Goal: Task Accomplishment & Management: Use online tool/utility

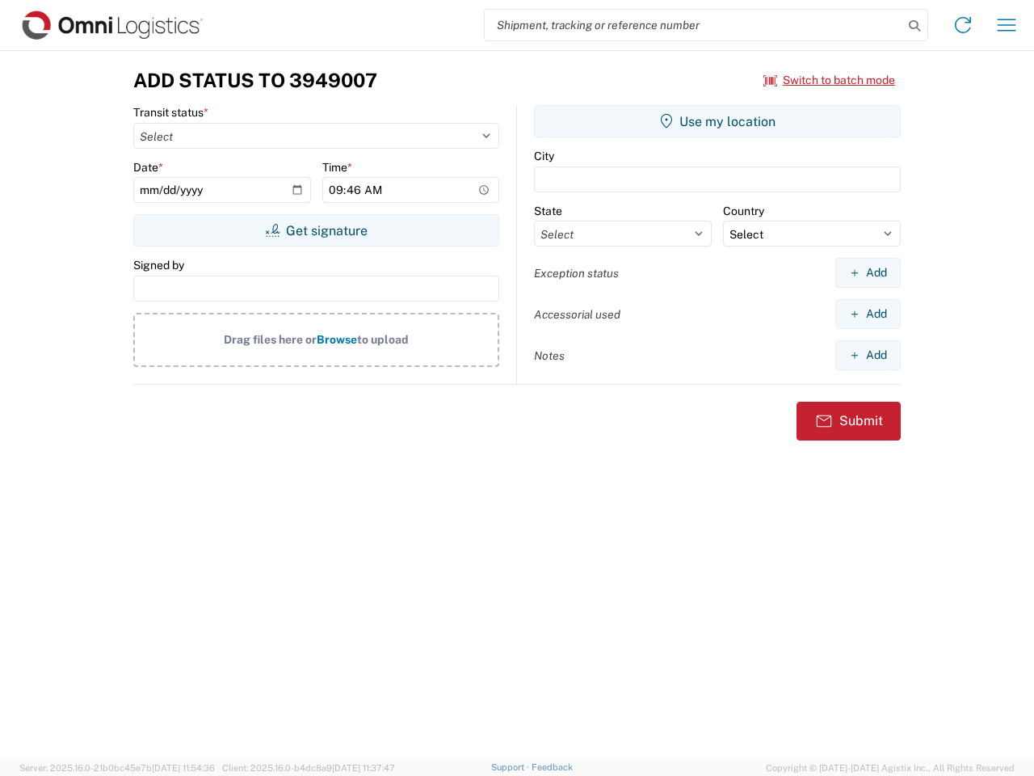
click at [694, 25] on input "search" at bounding box center [694, 25] width 418 height 31
click at [915, 26] on icon at bounding box center [914, 26] width 23 height 23
click at [963, 25] on icon at bounding box center [963, 25] width 26 height 26
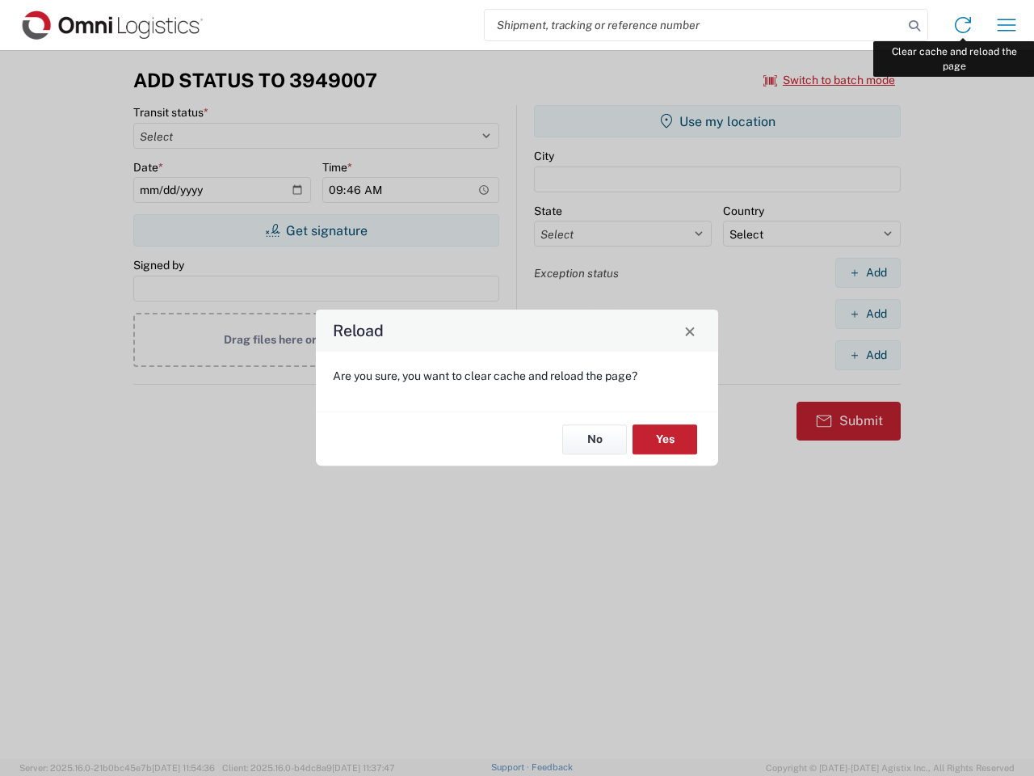
click at [1007, 25] on div "Reload Are you sure, you want to clear cache and reload the page? No Yes" at bounding box center [517, 388] width 1034 height 776
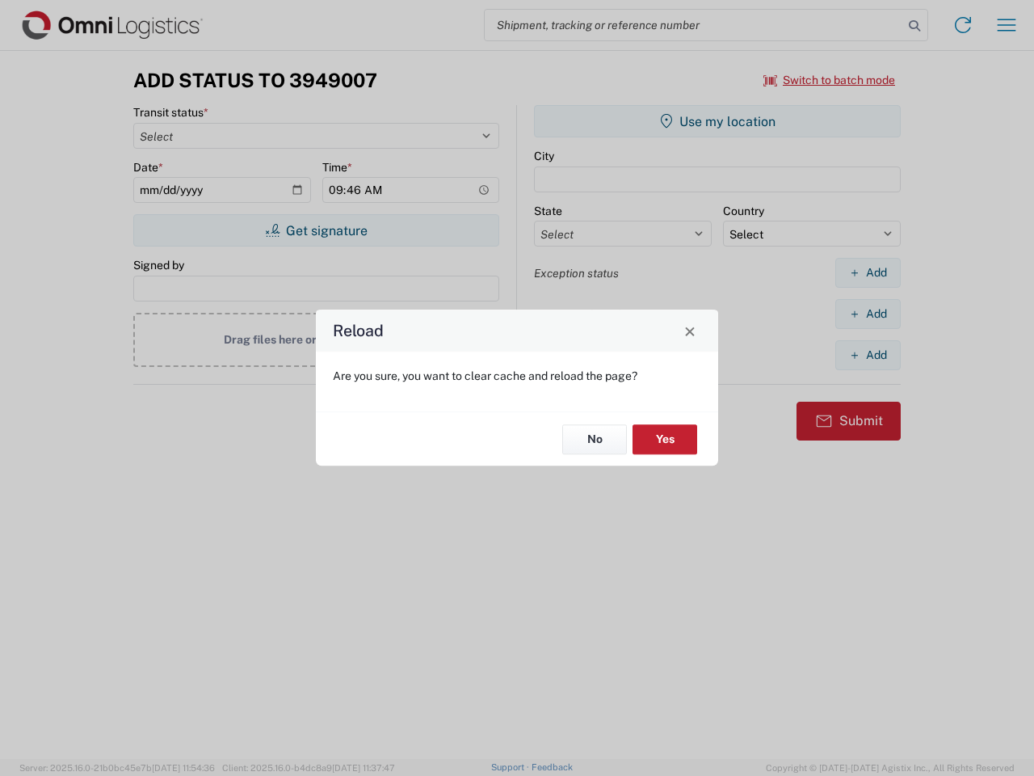
click at [830, 80] on div "Reload Are you sure, you want to clear cache and reload the page? No Yes" at bounding box center [517, 388] width 1034 height 776
click at [316, 230] on div "Reload Are you sure, you want to clear cache and reload the page? No Yes" at bounding box center [517, 388] width 1034 height 776
click at [717, 121] on div "Reload Are you sure, you want to clear cache and reload the page? No Yes" at bounding box center [517, 388] width 1034 height 776
click at [868, 272] on div "Reload Are you sure, you want to clear cache and reload the page? No Yes" at bounding box center [517, 388] width 1034 height 776
click at [868, 313] on div "Reload Are you sure, you want to clear cache and reload the page? No Yes" at bounding box center [517, 388] width 1034 height 776
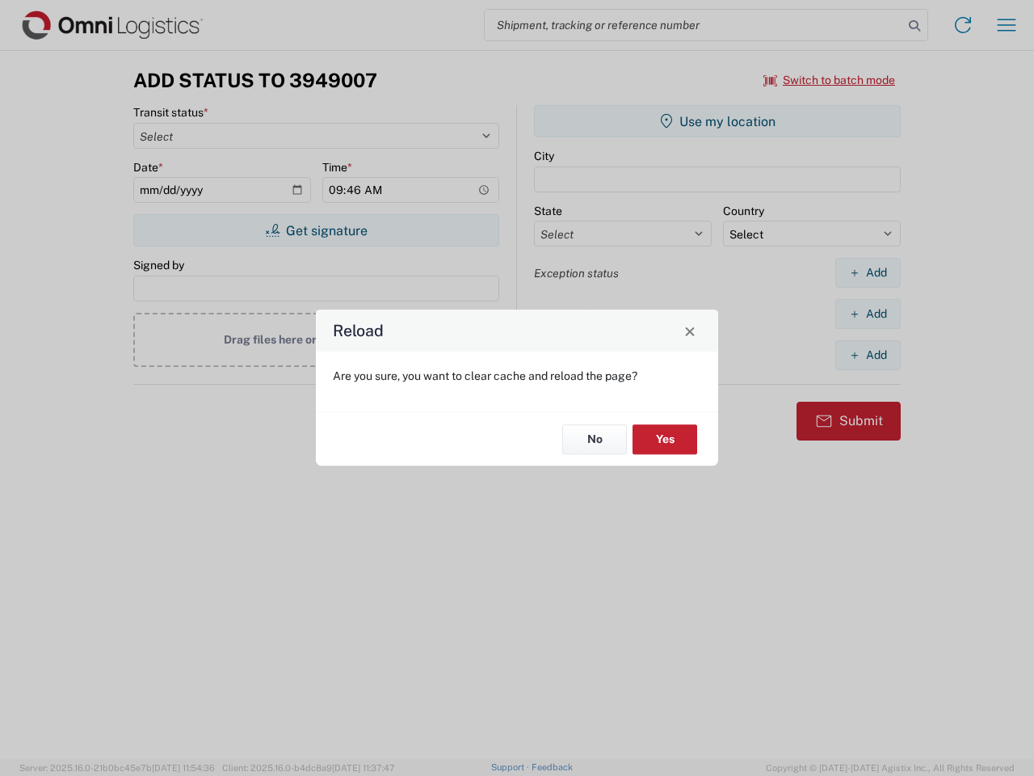
click at [868, 355] on div "Reload Are you sure, you want to clear cache and reload the page? No Yes" at bounding box center [517, 388] width 1034 height 776
